Goal: Task Accomplishment & Management: Manage account settings

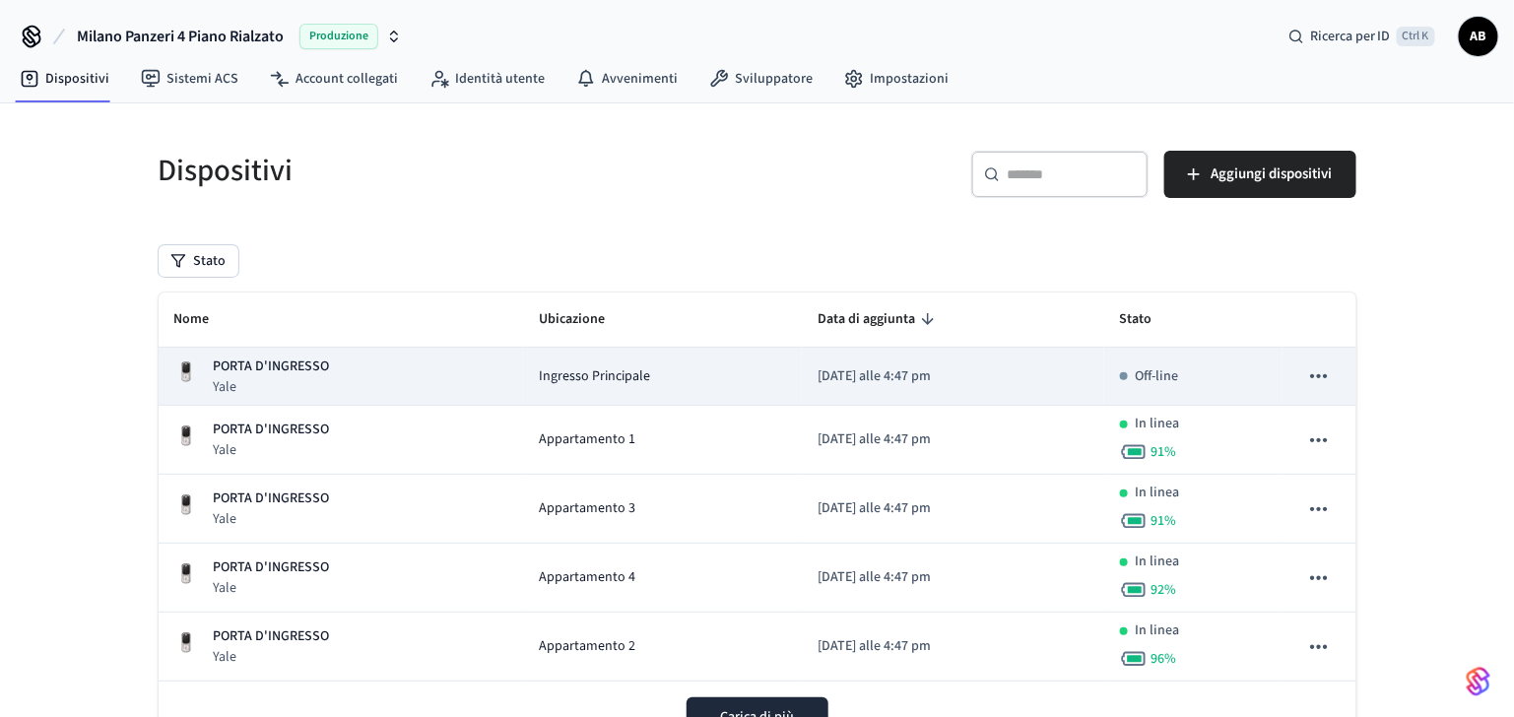
click at [281, 361] on p "PORTA D'INGRESSO" at bounding box center [272, 366] width 116 height 21
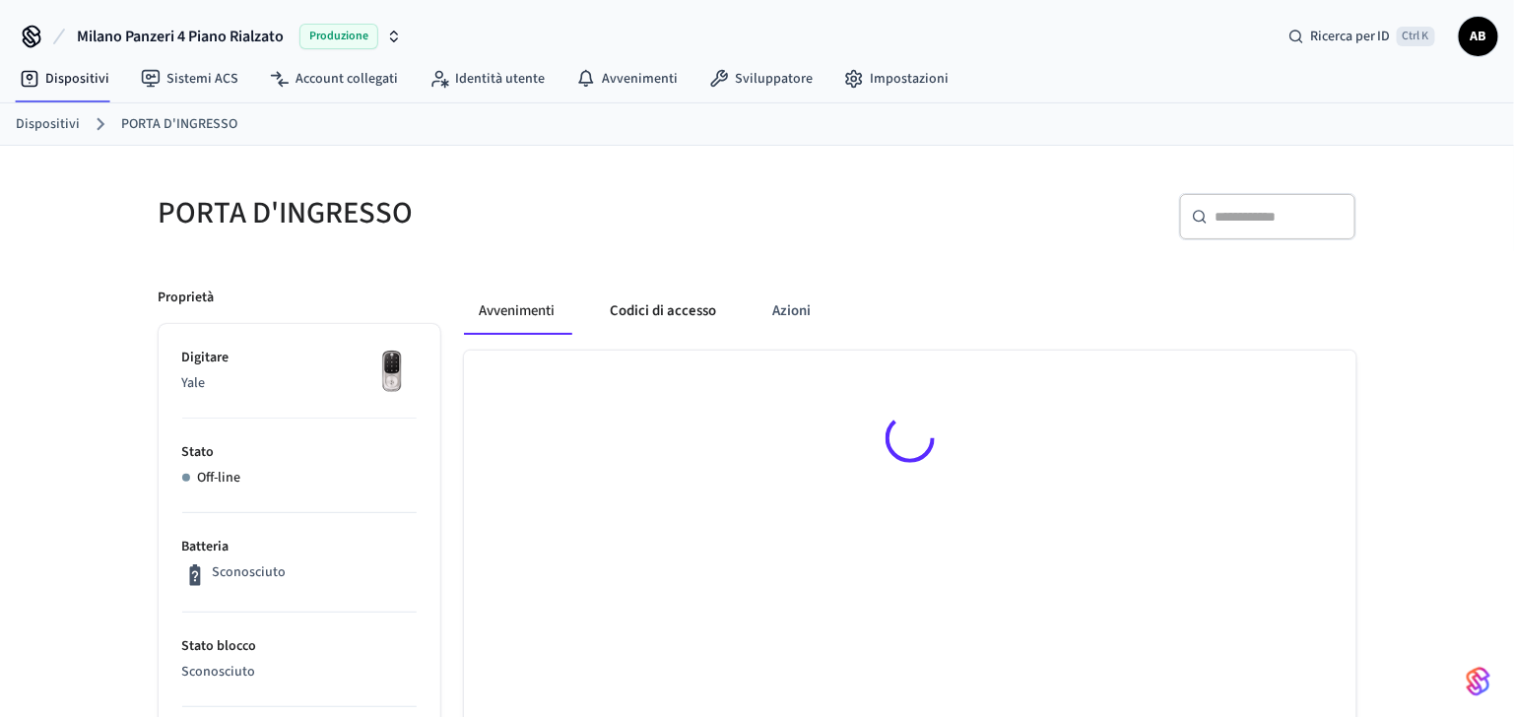
click at [674, 310] on button "Codici di accesso" at bounding box center [664, 311] width 138 height 47
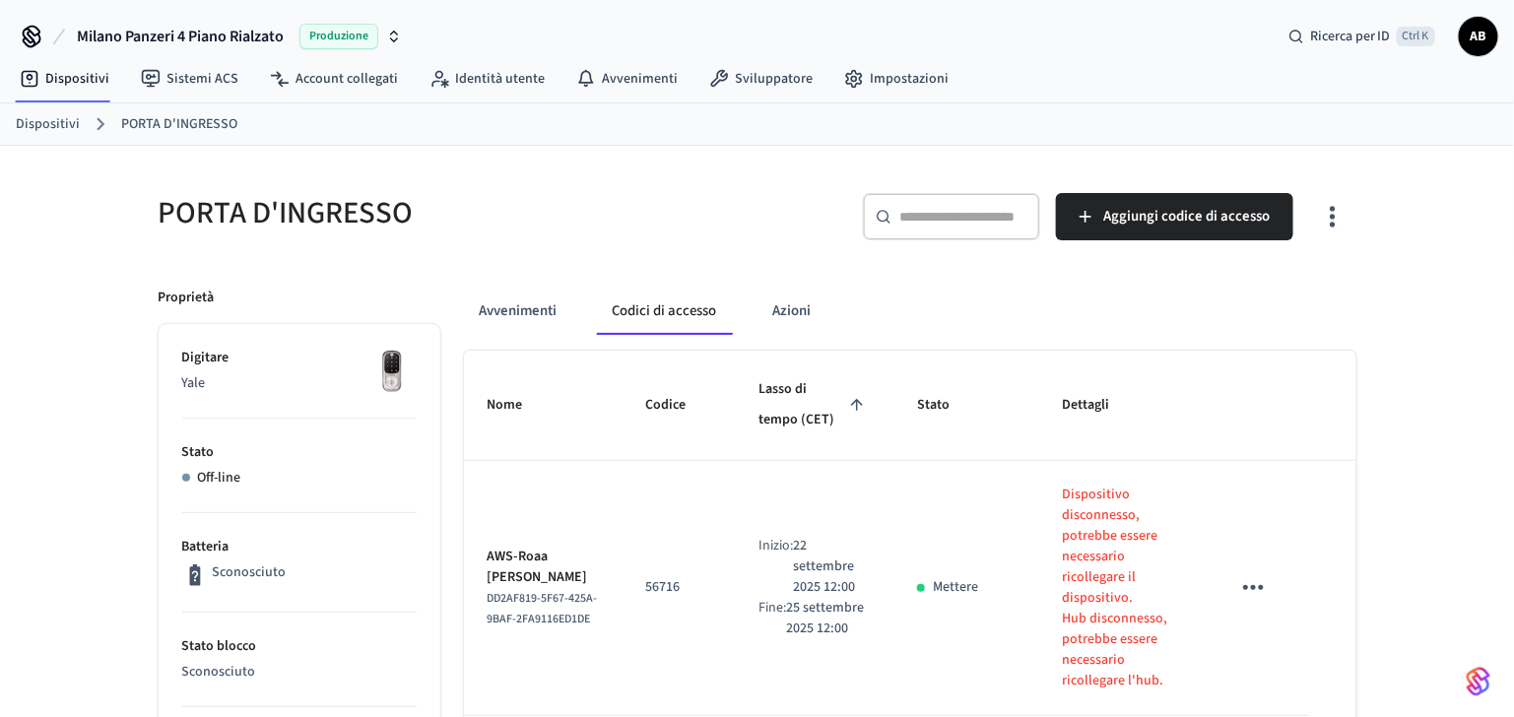
click at [64, 119] on link "Dispositivi" at bounding box center [48, 124] width 64 height 21
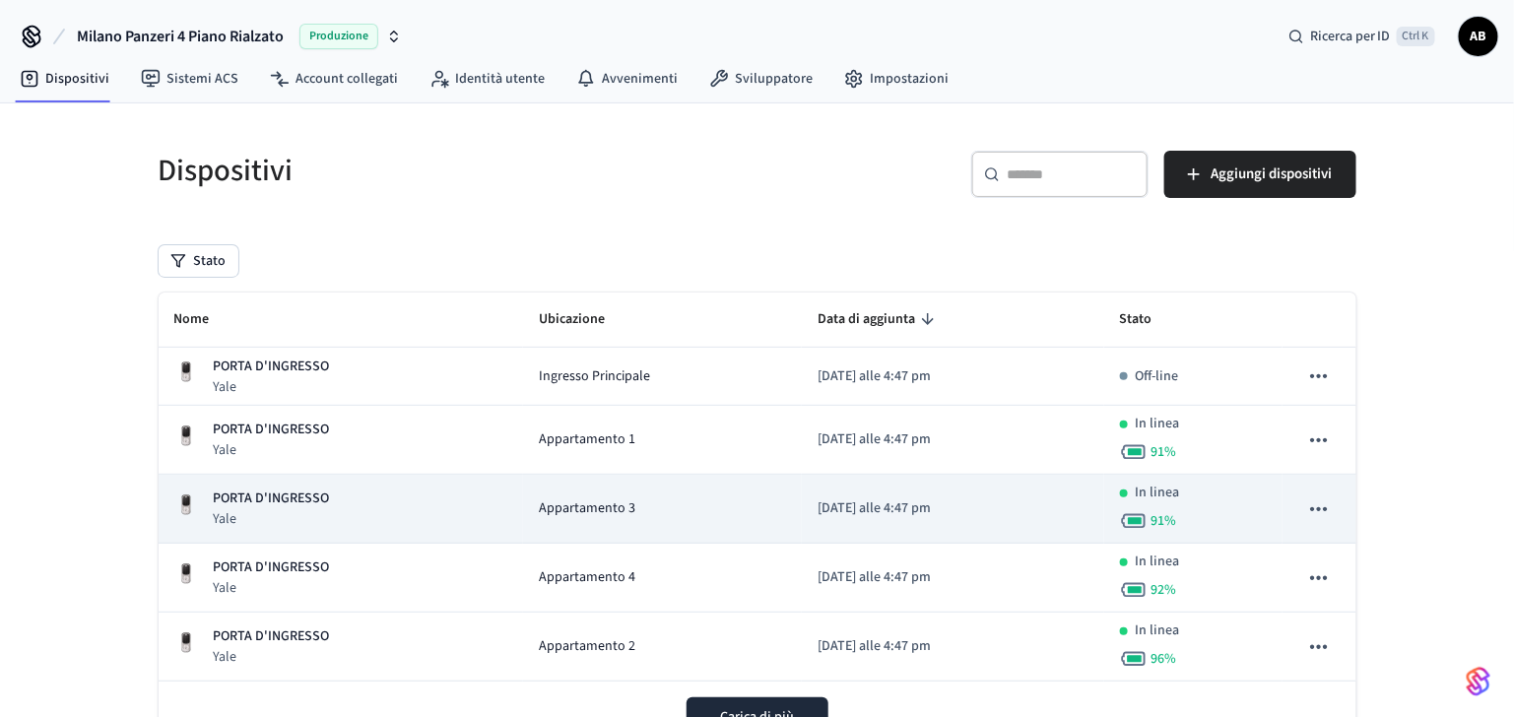
click at [426, 480] on td "PORTA D'INGRESSO Yale" at bounding box center [341, 509] width 365 height 69
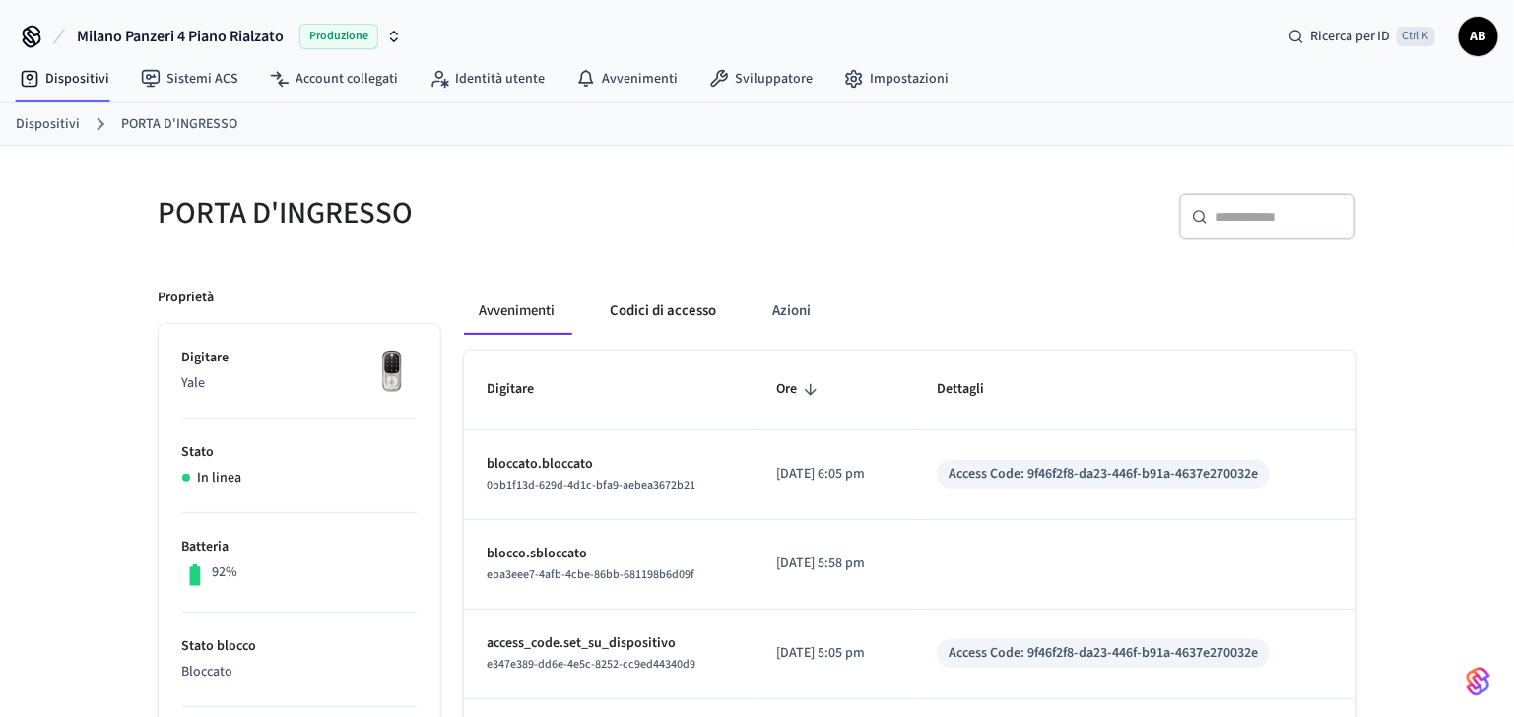
click at [652, 316] on button "Codici di accesso" at bounding box center [664, 311] width 138 height 47
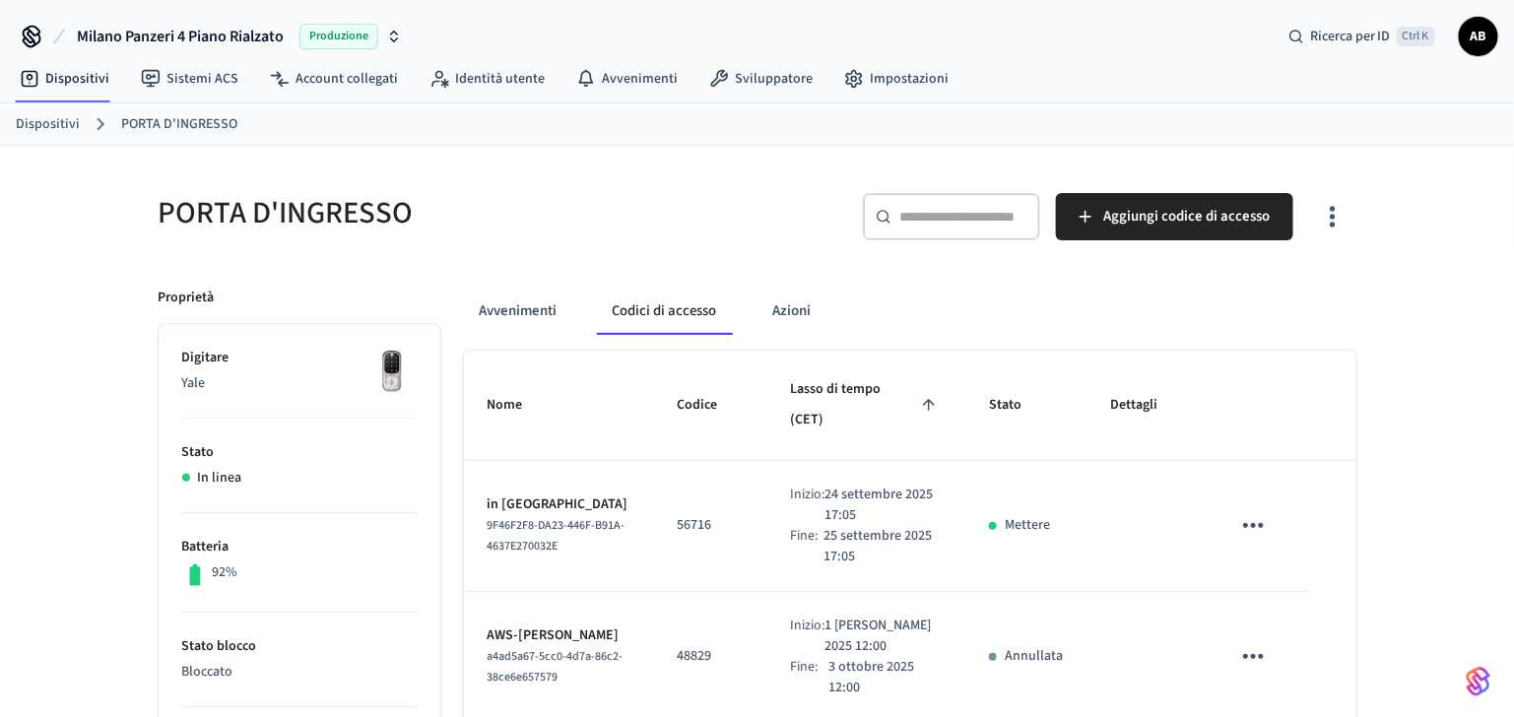
click at [652, 316] on button "Codici di accesso" at bounding box center [665, 311] width 136 height 47
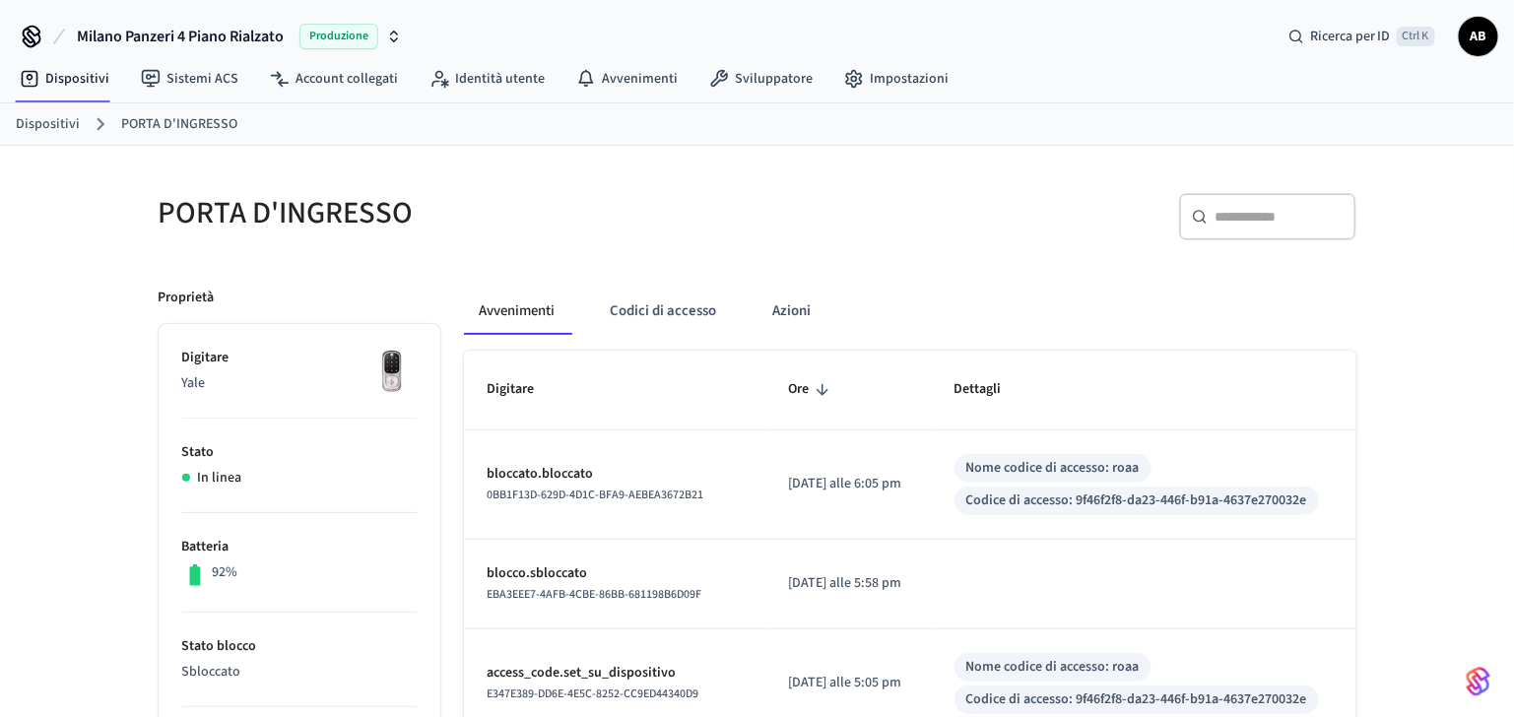
click at [52, 120] on link "Dispositivi" at bounding box center [48, 124] width 64 height 21
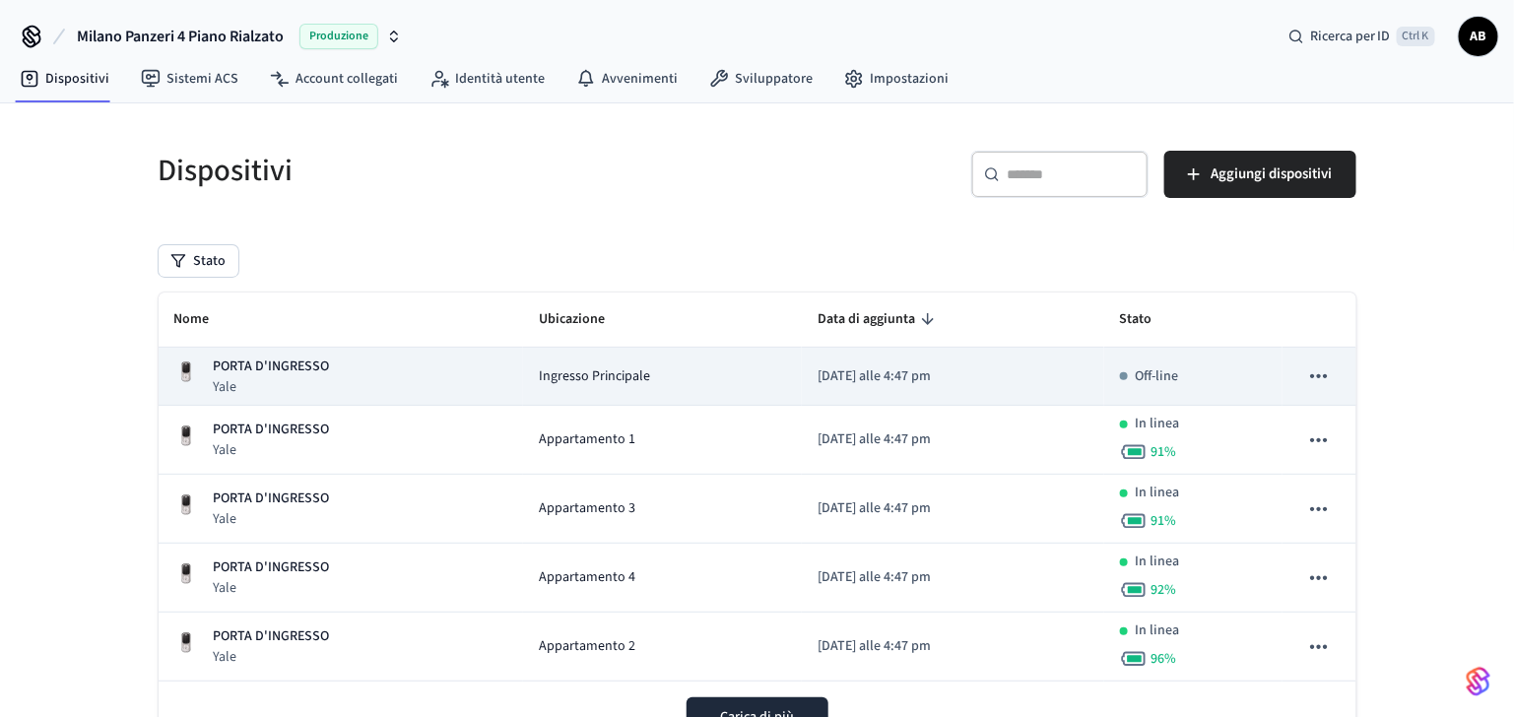
click at [303, 359] on p "PORTA D'INGRESSO" at bounding box center [272, 366] width 116 height 21
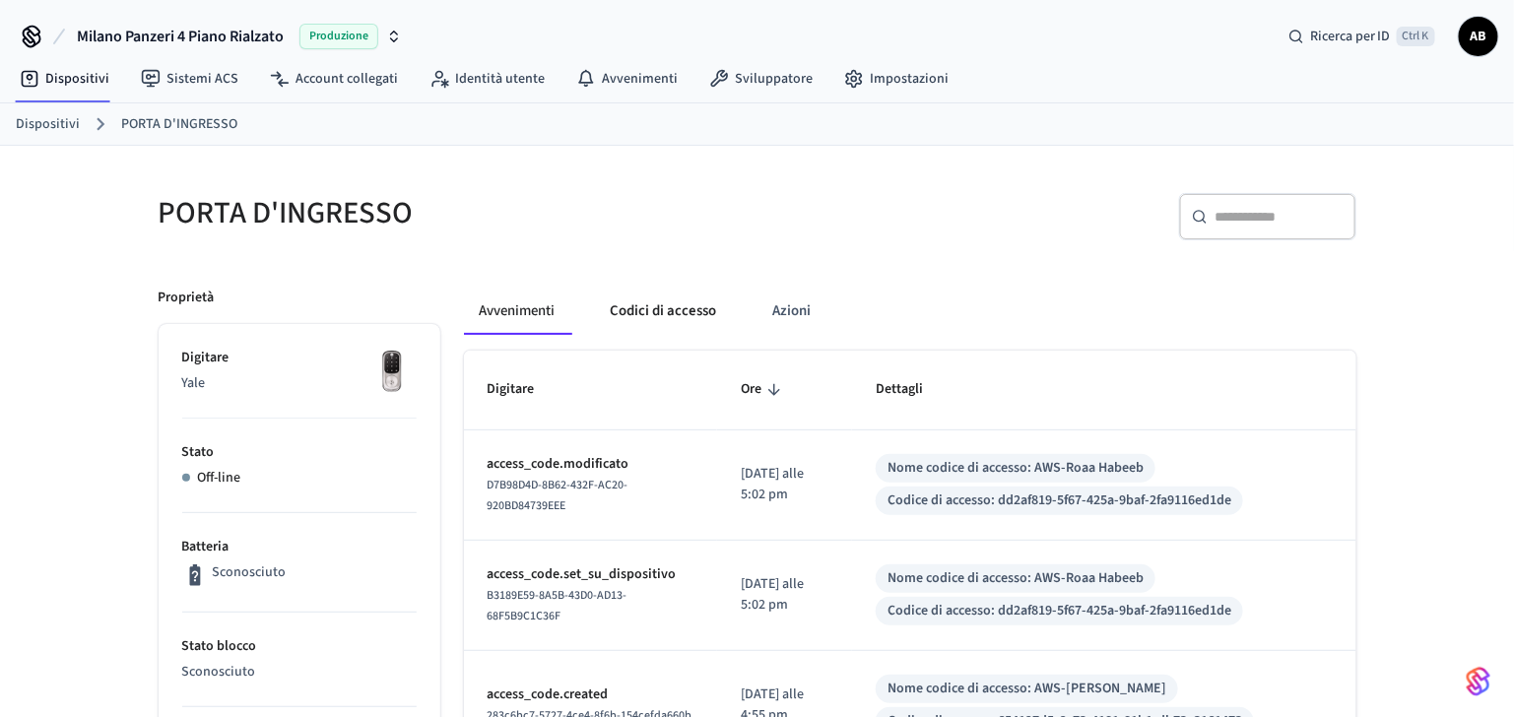
click at [657, 313] on button "Codici di accesso" at bounding box center [664, 311] width 138 height 47
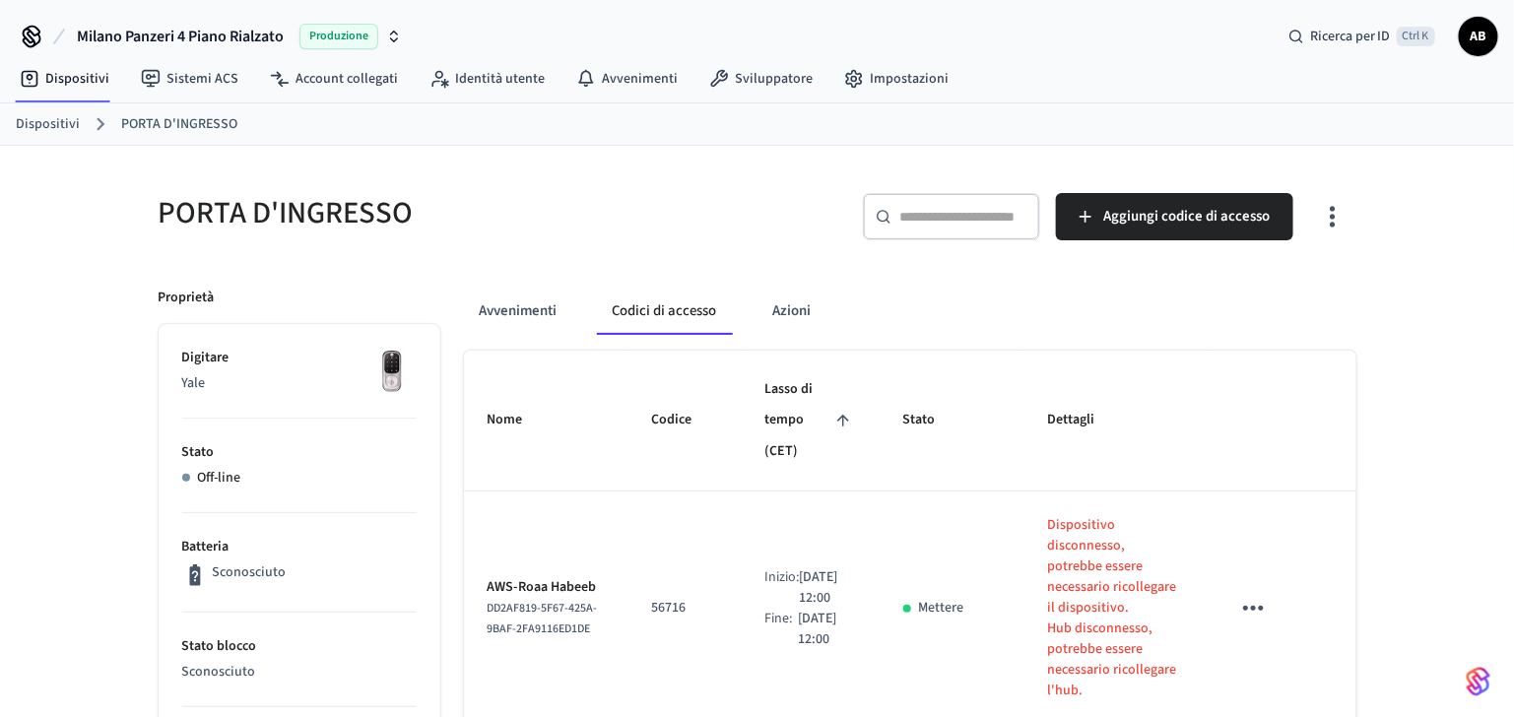
click at [1076, 44] on div "Milano Panzeri 4 Piano Rialzato Produzione Ricerca per ID Ctrl K AB" at bounding box center [757, 28] width 1514 height 57
